Goal: Task Accomplishment & Management: Manage account settings

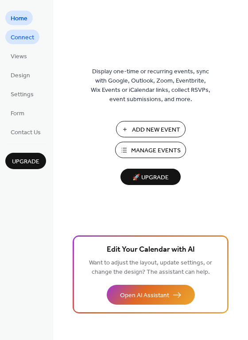
click at [24, 41] on span "Connect" at bounding box center [22, 37] width 23 height 9
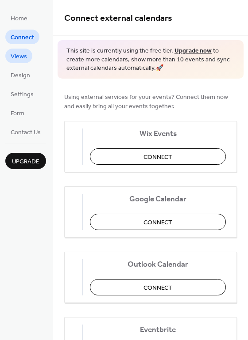
click at [27, 57] on link "Views" at bounding box center [18, 56] width 27 height 15
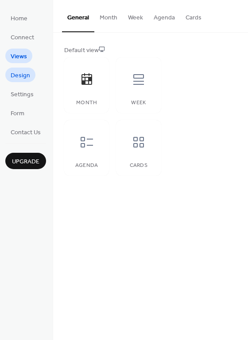
click at [27, 71] on span "Design" at bounding box center [20, 75] width 19 height 9
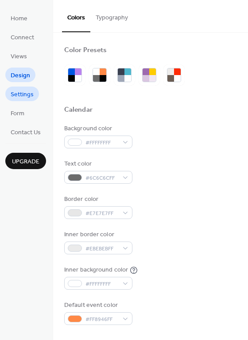
click at [27, 90] on span "Settings" at bounding box center [22, 94] width 23 height 9
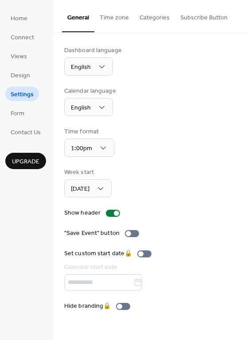
click at [156, 24] on button "Categories" at bounding box center [154, 15] width 41 height 31
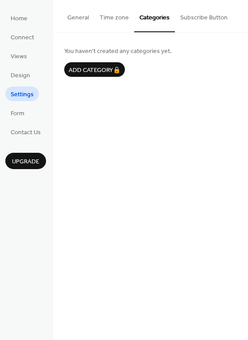
click at [85, 13] on button "General" at bounding box center [78, 15] width 32 height 31
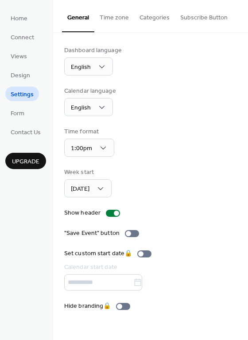
click at [31, 116] on ul "Home Connect Views Design Settings Form Contact Us" at bounding box center [25, 75] width 41 height 129
click at [27, 115] on link "Form" at bounding box center [17, 113] width 24 height 15
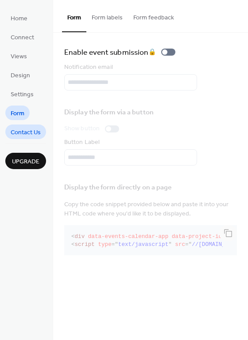
click at [27, 129] on span "Contact Us" at bounding box center [26, 132] width 30 height 9
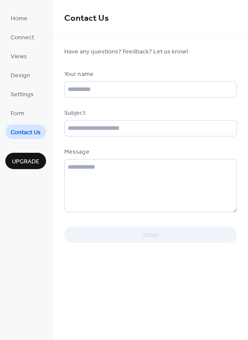
click at [23, 65] on ul "Home Connect Views Design Settings Form Contact Us" at bounding box center [25, 75] width 41 height 129
click at [22, 57] on span "Views" at bounding box center [19, 56] width 16 height 9
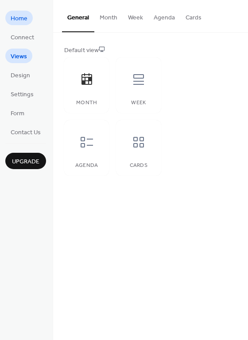
click at [19, 16] on span "Home" at bounding box center [19, 18] width 17 height 9
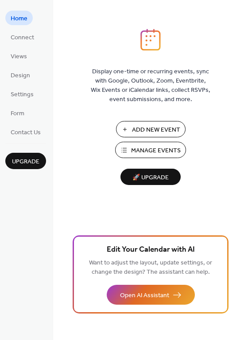
click at [119, 151] on button "Manage Events" at bounding box center [150, 150] width 71 height 16
